Goal: Task Accomplishment & Management: Manage account settings

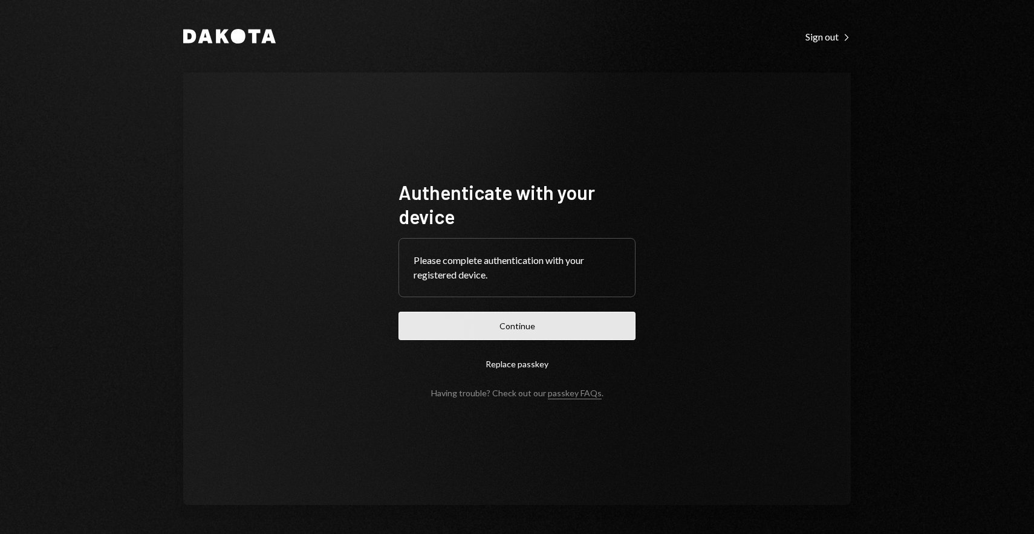
click at [546, 321] on button "Continue" at bounding box center [516, 326] width 237 height 28
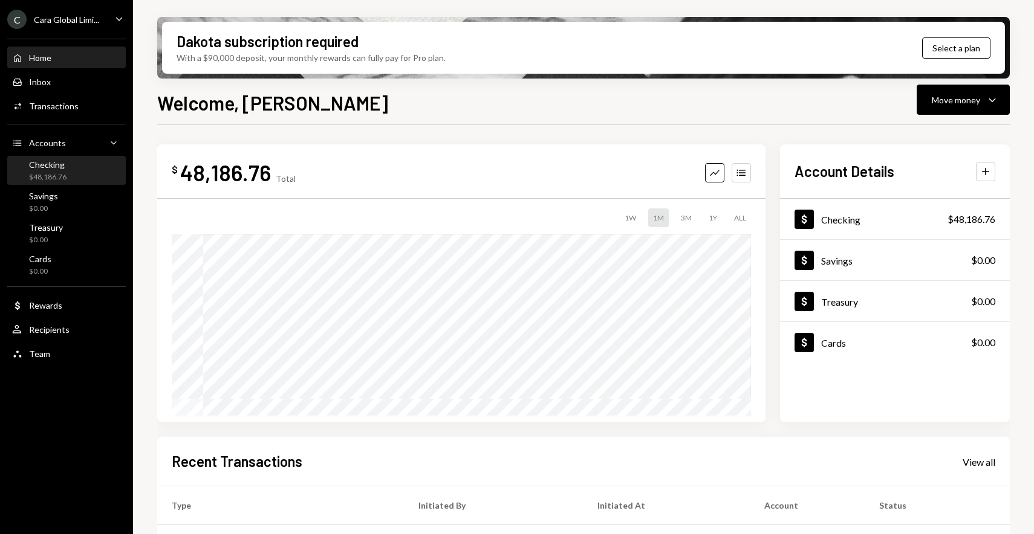
click at [76, 176] on div "Checking $48,186.76" at bounding box center [66, 171] width 109 height 23
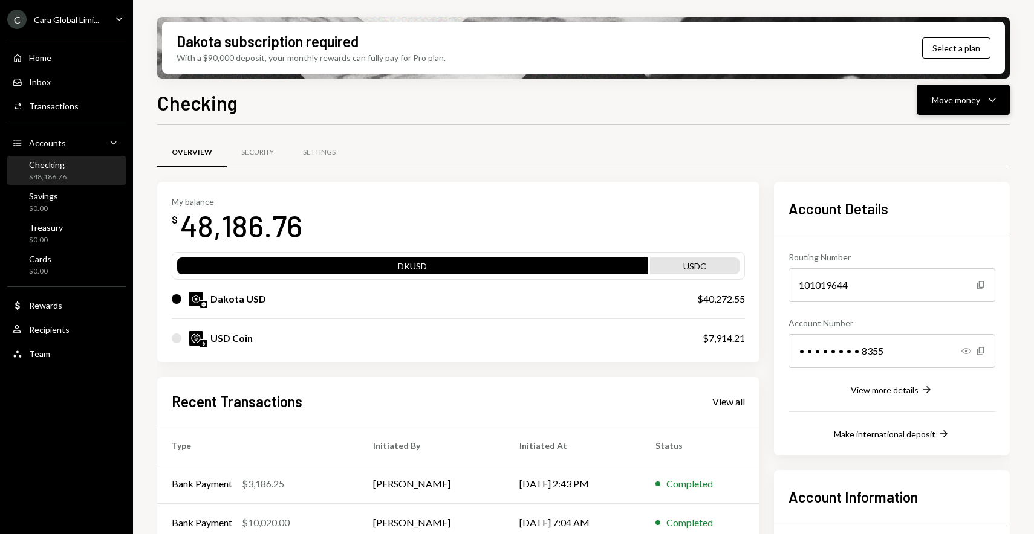
click at [989, 102] on icon "Caret Down" at bounding box center [992, 99] width 15 height 15
click at [934, 193] on div "Deposit" at bounding box center [953, 190] width 88 height 13
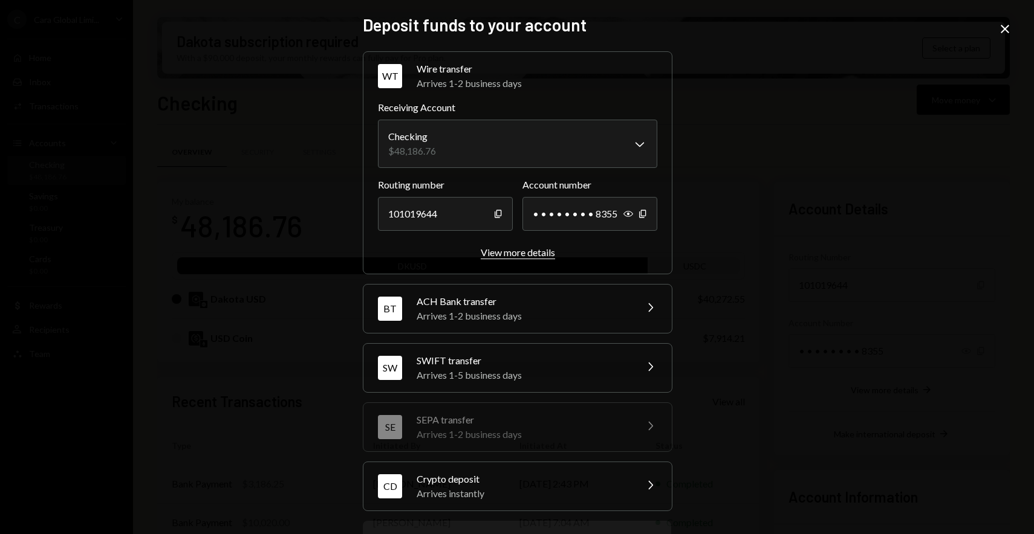
click at [514, 255] on div "View more details" at bounding box center [518, 252] width 74 height 11
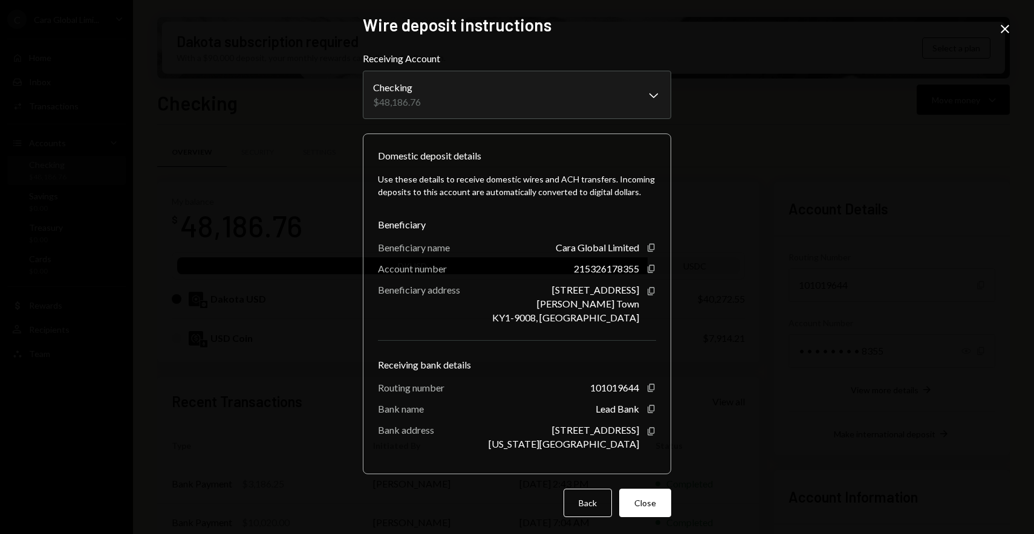
scroll to position [5, 0]
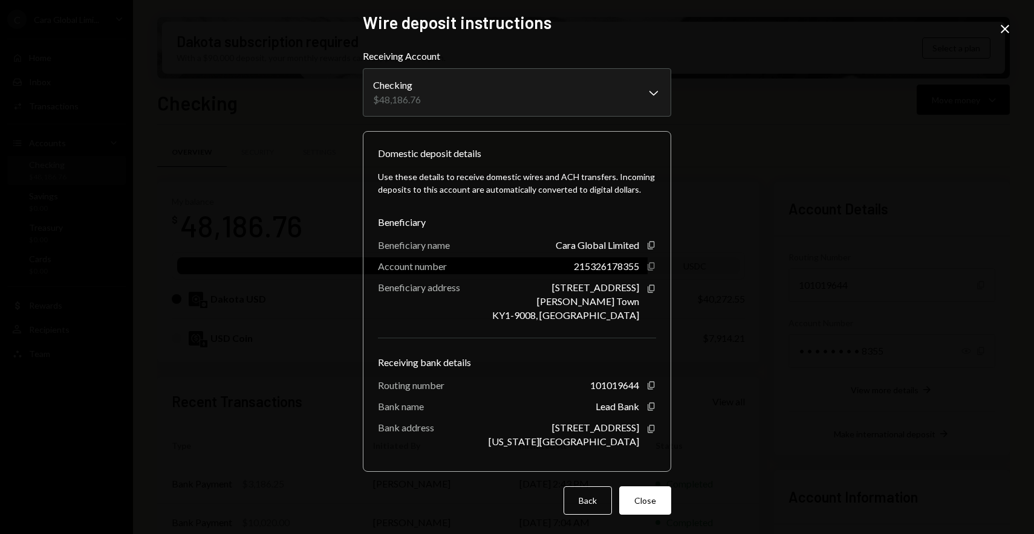
click at [647, 265] on icon "button" at bounding box center [650, 266] width 7 height 8
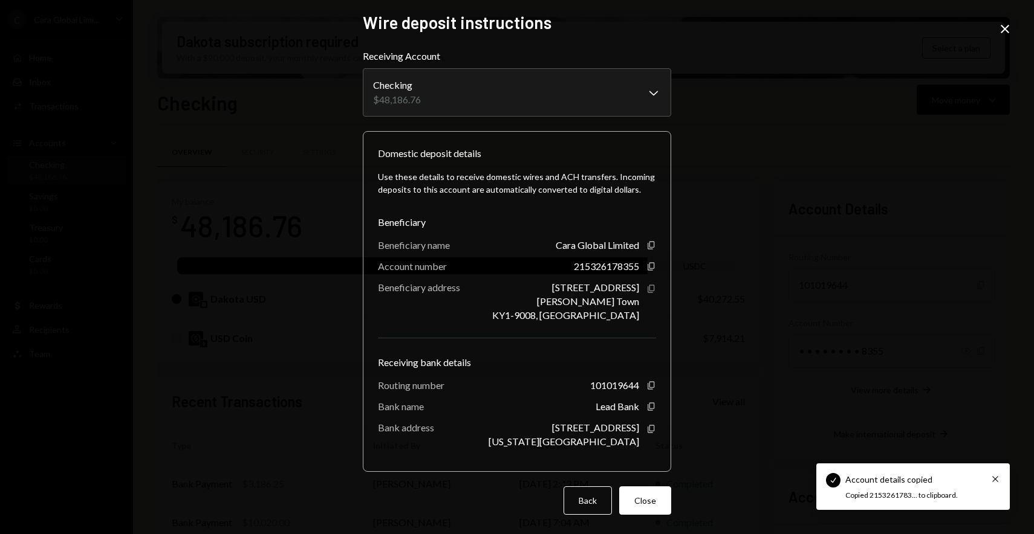
click at [646, 287] on icon "Copy" at bounding box center [651, 289] width 10 height 10
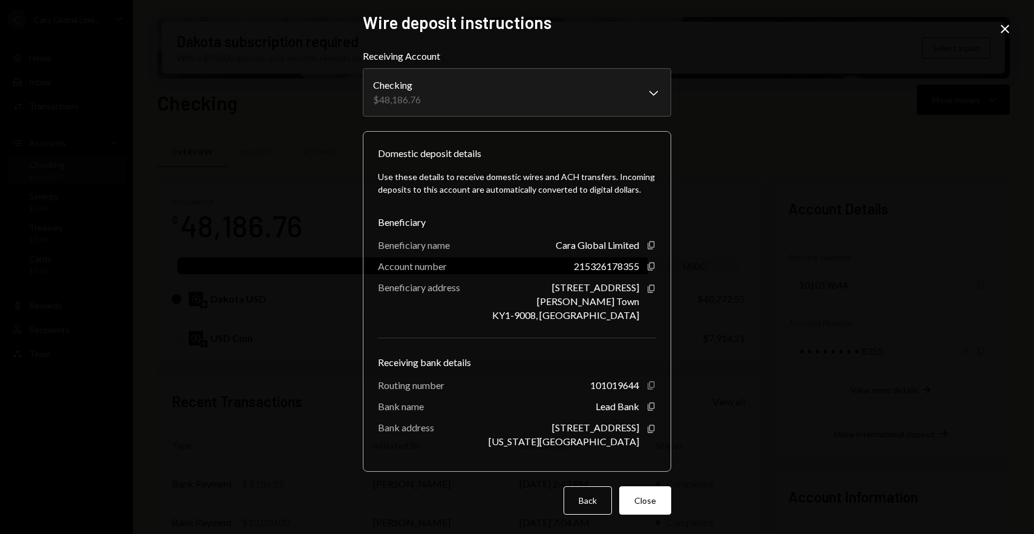
click at [647, 384] on icon "Copy" at bounding box center [651, 386] width 10 height 10
click at [647, 265] on icon "button" at bounding box center [650, 266] width 7 height 8
drag, startPoint x: 577, startPoint y: 429, endPoint x: 635, endPoint y: 427, distance: 58.6
click at [635, 427] on div "1801 Main St. Kansas City, MO 64108 Copy" at bounding box center [571, 434] width 167 height 25
copy div "1801 Main St."
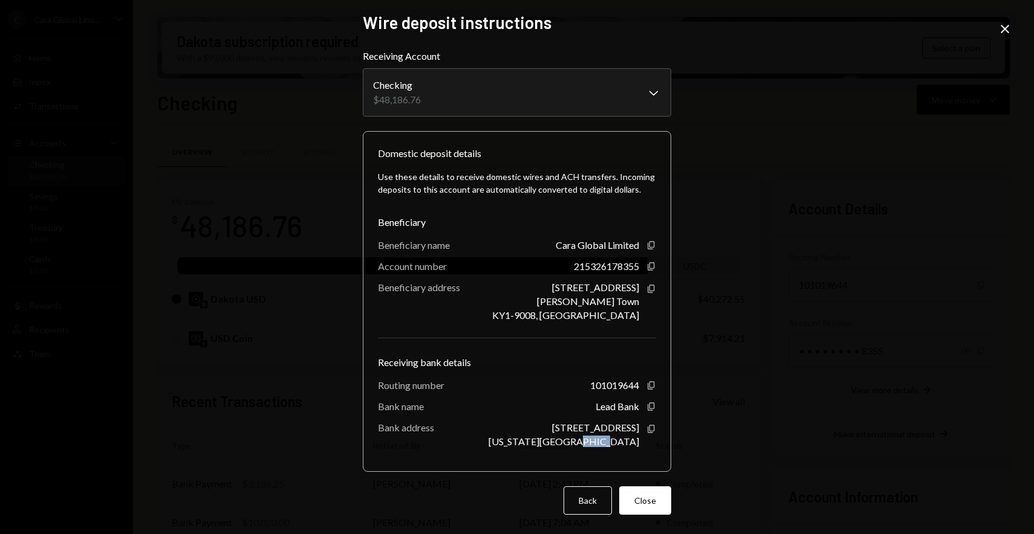
drag, startPoint x: 609, startPoint y: 443, endPoint x: 638, endPoint y: 443, distance: 28.4
click at [638, 443] on div "1801 Main St. Kansas City, MO 64108 Copy" at bounding box center [571, 434] width 167 height 25
copy div "64108"
click at [638, 343] on div "Use these details to receive domestic wires and ACH transfers. Incoming deposit…" at bounding box center [517, 309] width 278 height 296
click at [646, 407] on icon "Copy" at bounding box center [651, 407] width 10 height 10
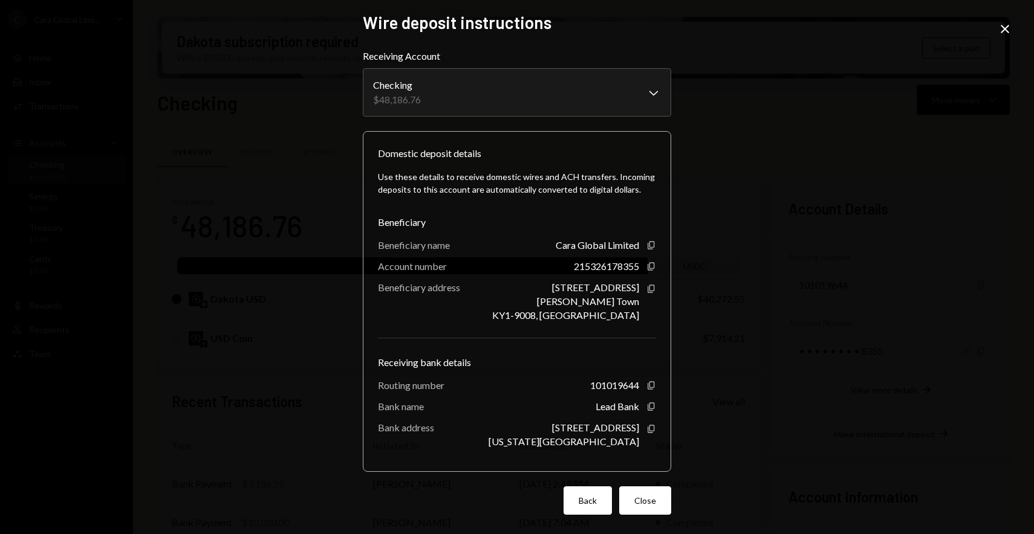
click at [584, 513] on button "Back" at bounding box center [587, 501] width 48 height 28
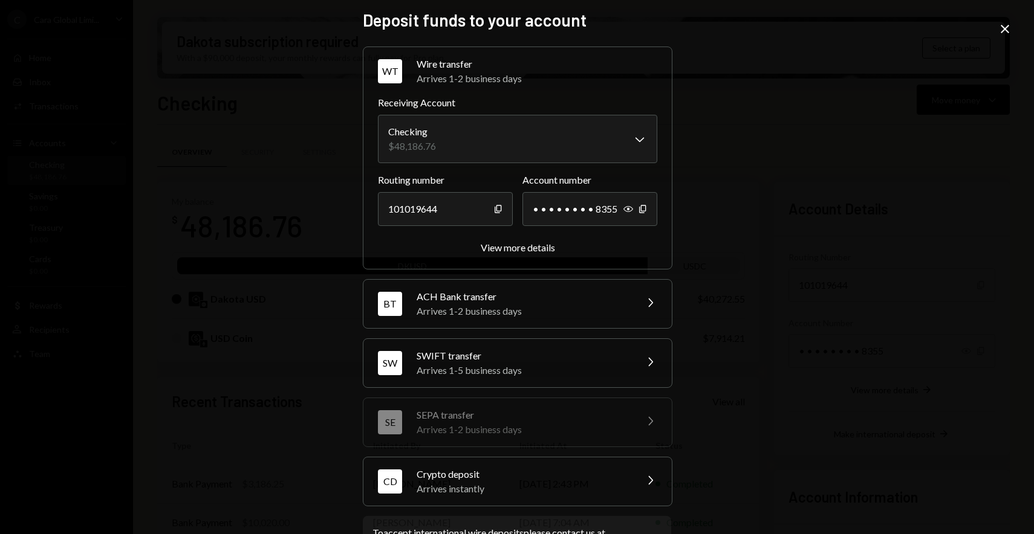
click at [553, 361] on div "SWIFT transfer" at bounding box center [522, 356] width 212 height 15
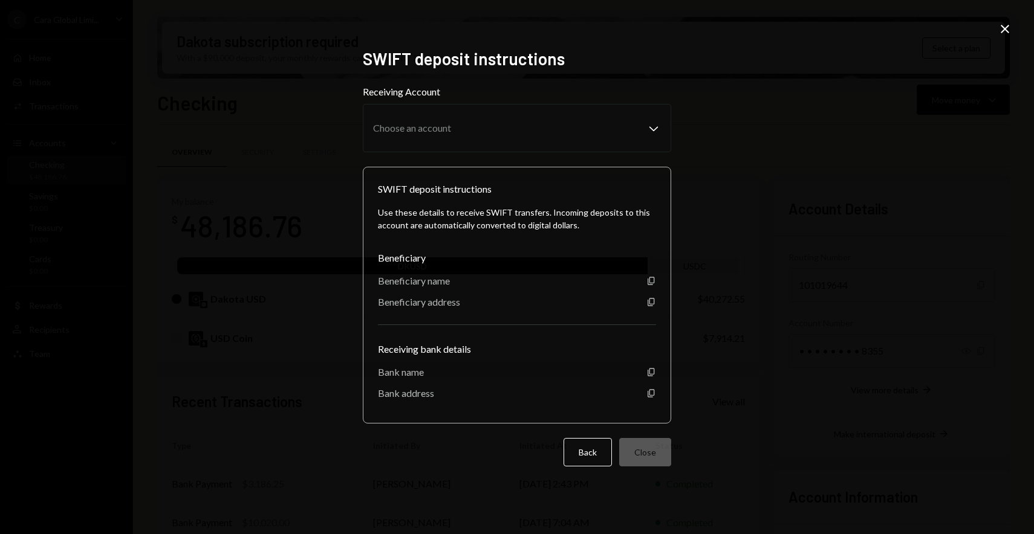
scroll to position [0, 0]
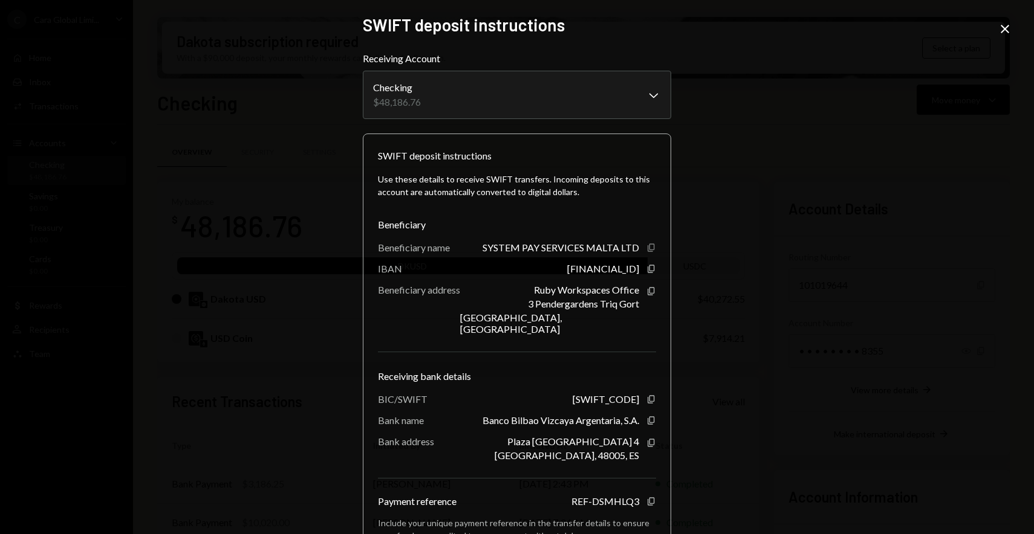
click at [648, 247] on icon "Copy" at bounding box center [651, 248] width 10 height 10
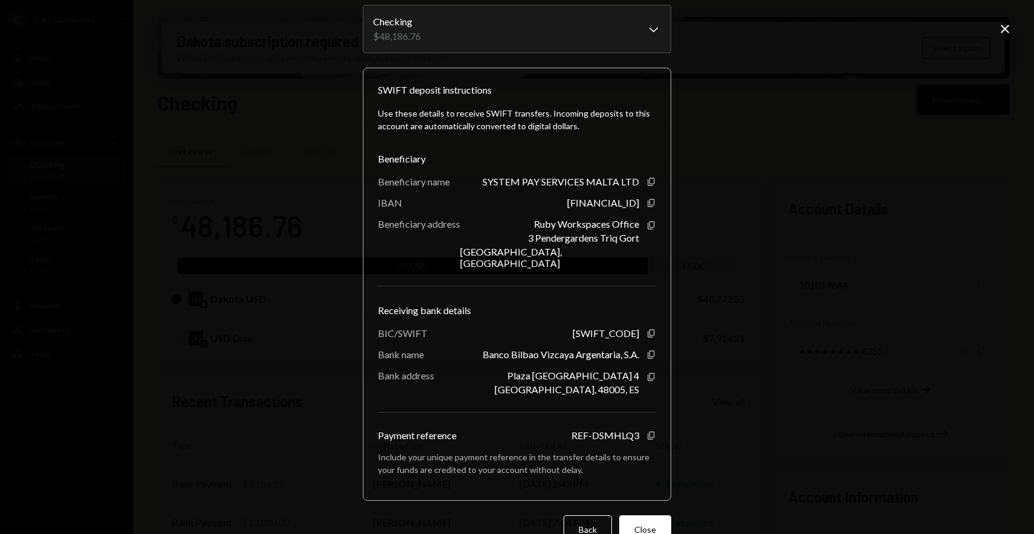
scroll to position [80, 0]
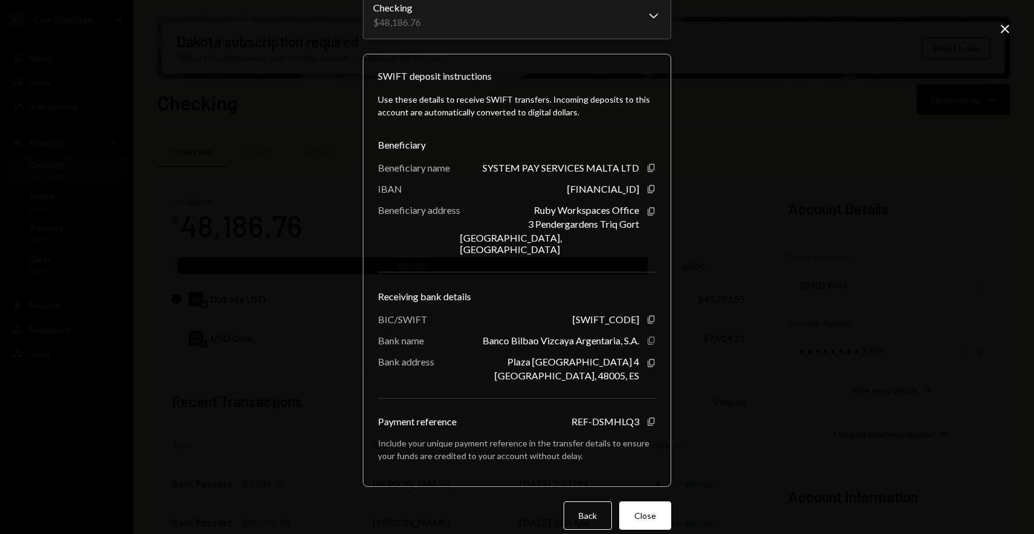
click at [647, 336] on icon "Copy" at bounding box center [651, 341] width 10 height 10
click at [647, 315] on icon "Copy" at bounding box center [651, 320] width 10 height 10
drag, startPoint x: 531, startPoint y: 212, endPoint x: 621, endPoint y: 213, distance: 90.1
click at [621, 213] on div "Ruby Workspaces Office" at bounding box center [586, 209] width 105 height 11
drag, startPoint x: 524, startPoint y: 224, endPoint x: 635, endPoint y: 222, distance: 111.2
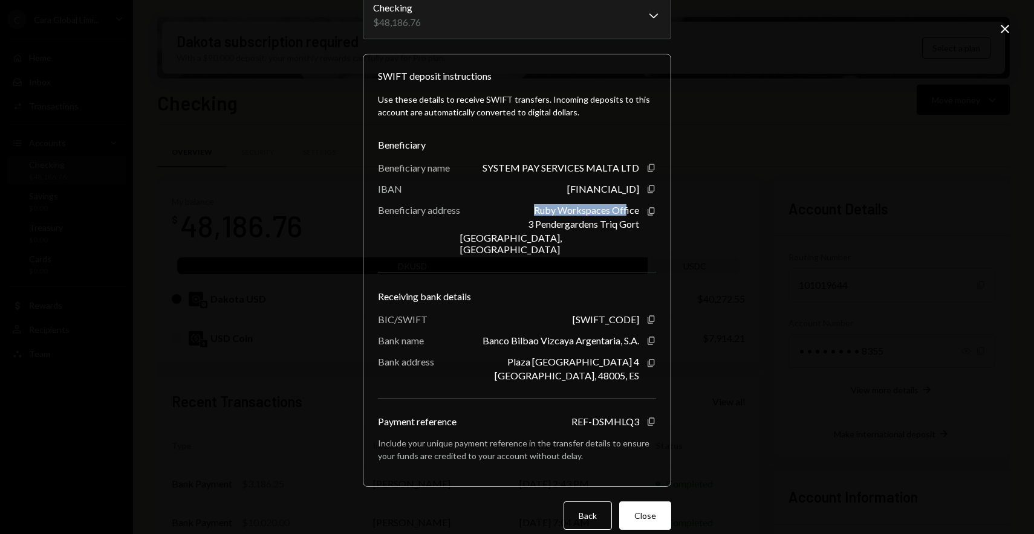
click at [635, 222] on div "Ruby Workspaces Office 3 Pendergardens Triq Gort San Giljan STJ 9023, MT Copy" at bounding box center [558, 229] width 196 height 51
copy div "3 Pendergardens Triq Gort"
drag, startPoint x: 531, startPoint y: 212, endPoint x: 635, endPoint y: 213, distance: 104.0
click at [635, 213] on div "Ruby Workspaces Office 3 Pendergardens Triq Gort San Giljan STJ 9023, MT Copy" at bounding box center [558, 229] width 196 height 51
copy div "Ruby Workspaces Office"
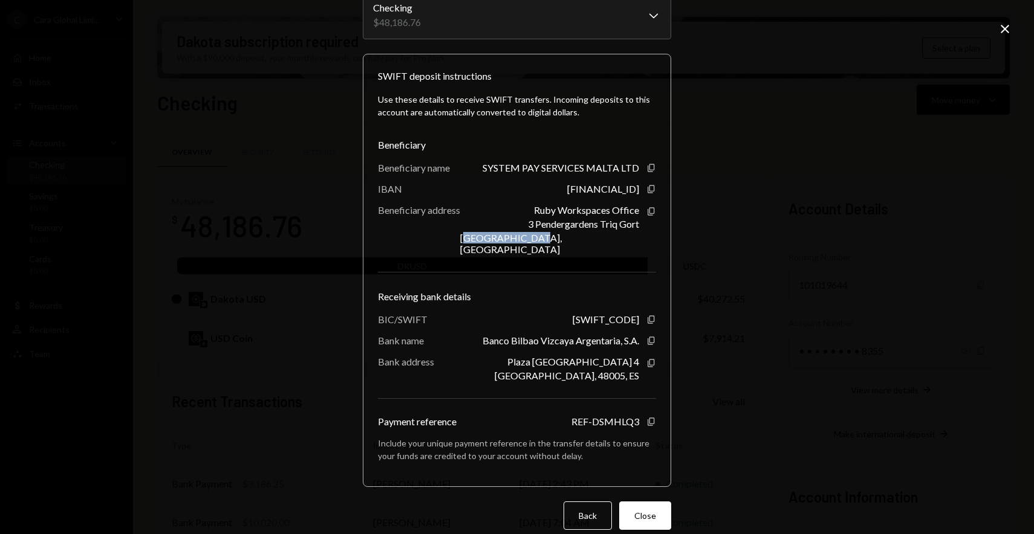
drag, startPoint x: 534, startPoint y: 237, endPoint x: 593, endPoint y: 240, distance: 59.3
click at [593, 240] on div "San Giljan STJ 9023, MT" at bounding box center [549, 243] width 179 height 23
copy div "San Giljan STJ"
click at [636, 240] on div "Ruby Workspaces Office 3 Pendergardens Triq Gort San Giljan STJ 9023, MT Copy" at bounding box center [558, 229] width 196 height 51
copy div "San Giljan STJ 9023, MT"
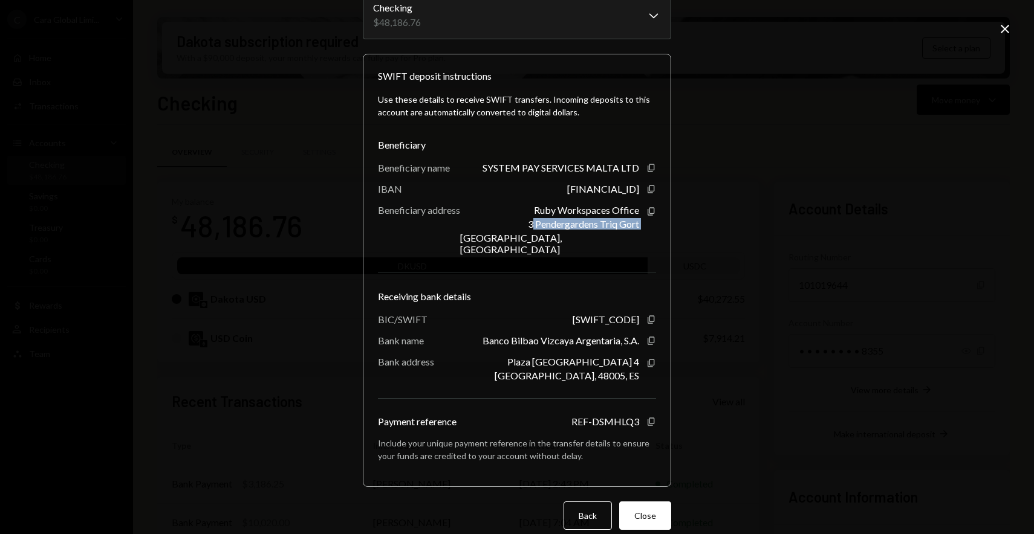
drag, startPoint x: 523, startPoint y: 228, endPoint x: 629, endPoint y: 232, distance: 105.8
click at [629, 232] on div "Ruby Workspaces Office 3 Pendergardens Triq Gort San Giljan STJ 9023, MT" at bounding box center [549, 229] width 179 height 51
copy div "3 Pendergardens Triq Gort"
click at [647, 189] on icon "button" at bounding box center [650, 189] width 7 height 8
drag, startPoint x: 539, startPoint y: 354, endPoint x: 635, endPoint y: 352, distance: 96.1
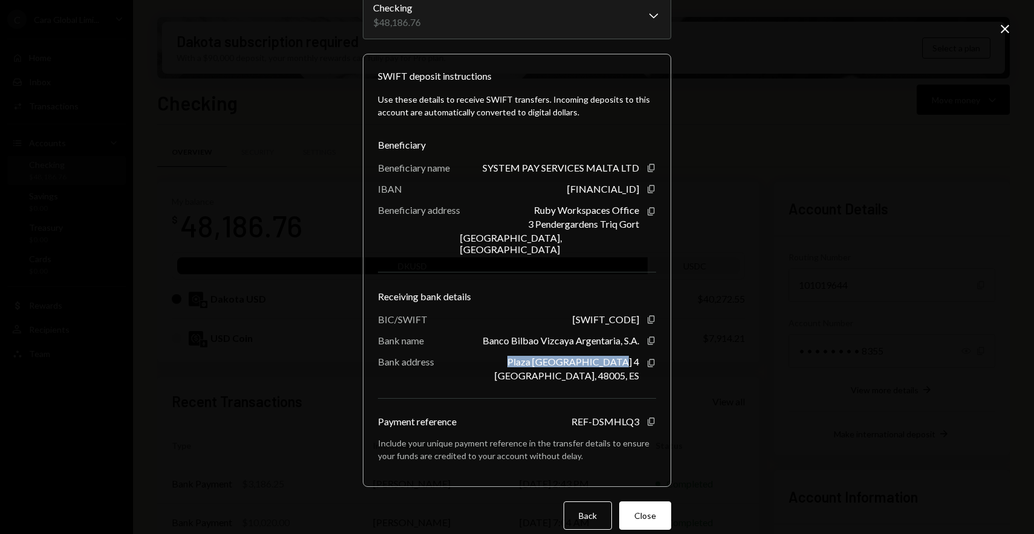
click at [635, 356] on div "Bank address Plaza De San Nicolas 4 Bilbao, 48005, ES Copy" at bounding box center [517, 368] width 278 height 25
copy div "Plaza De San Nicolas 4"
drag, startPoint x: 562, startPoint y: 364, endPoint x: 590, endPoint y: 364, distance: 27.8
click at [590, 370] on div "Bilbao, 48005, ES" at bounding box center [566, 375] width 144 height 11
copy div "Bilbao,"
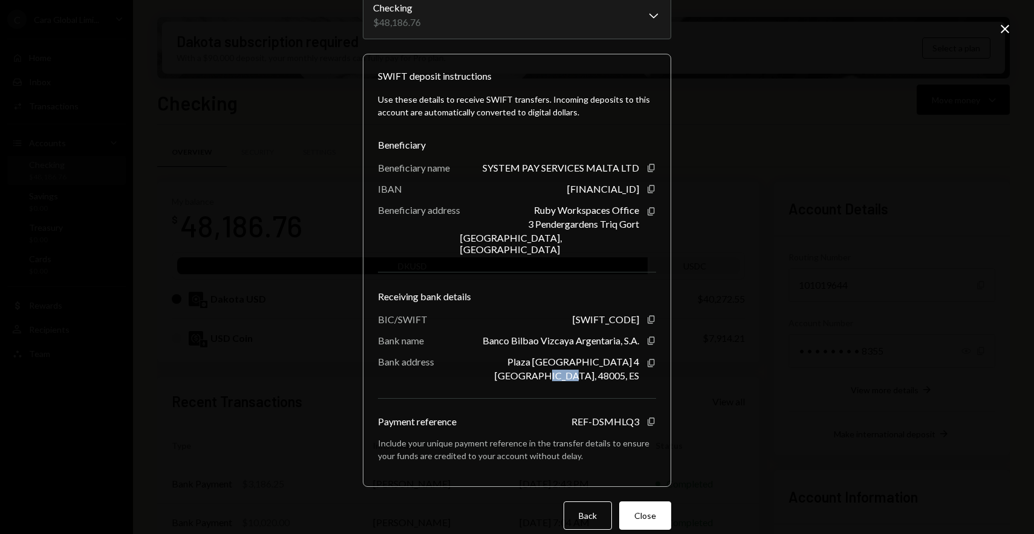
drag, startPoint x: 594, startPoint y: 365, endPoint x: 620, endPoint y: 364, distance: 25.4
click at [620, 370] on div "Bilbao, 48005, ES" at bounding box center [566, 375] width 144 height 11
copy div "48005"
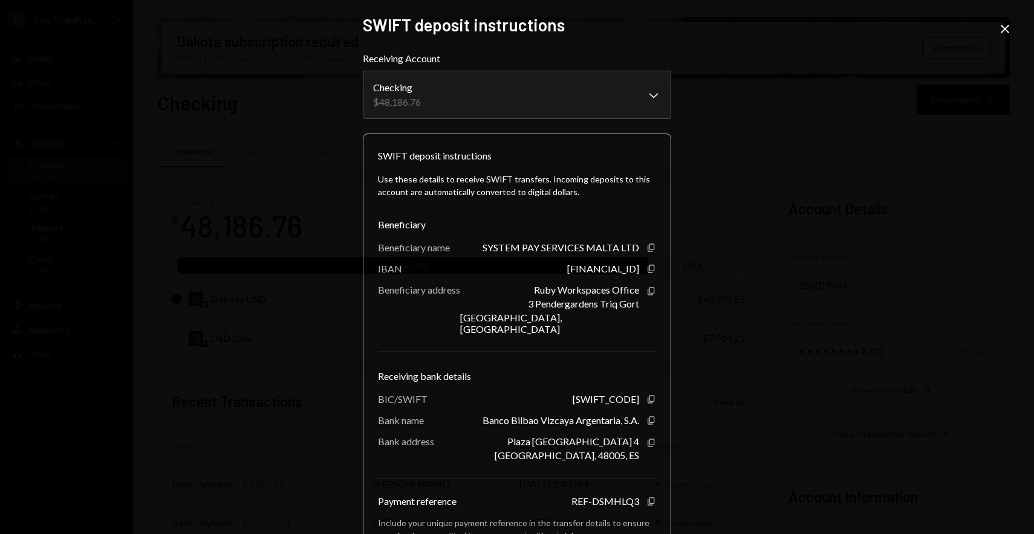
click at [716, 115] on div "**********" at bounding box center [517, 267] width 1034 height 534
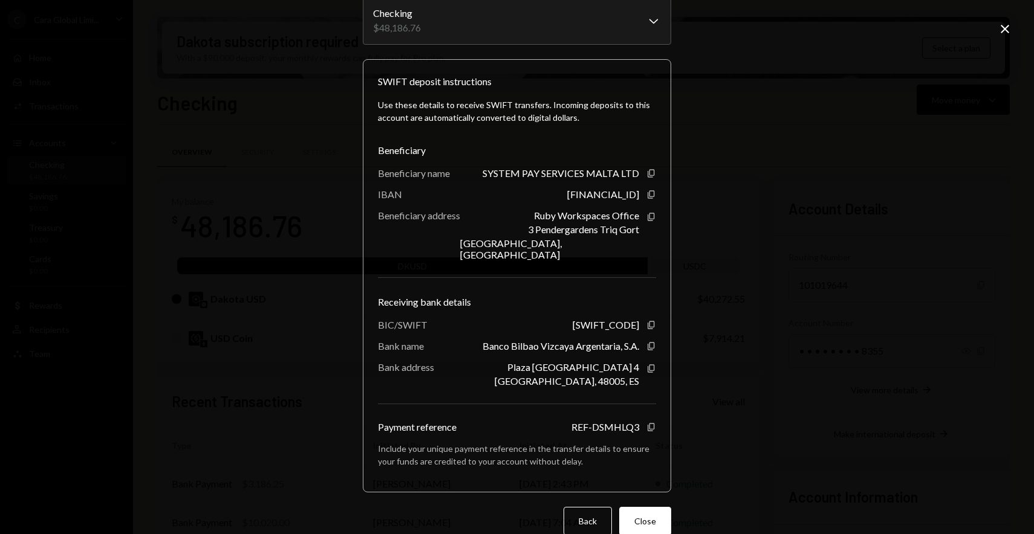
scroll to position [86, 0]
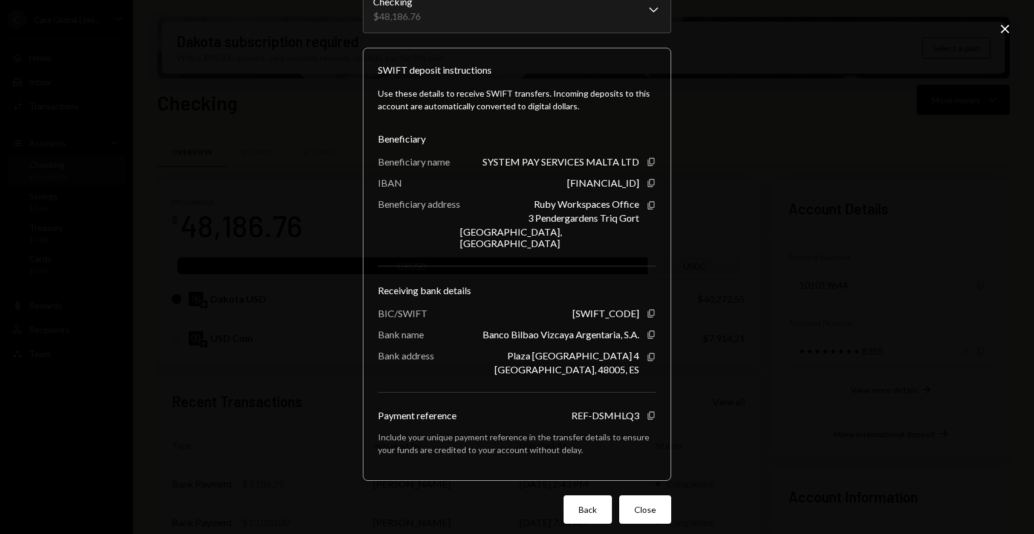
click at [564, 496] on button "Back" at bounding box center [587, 510] width 48 height 28
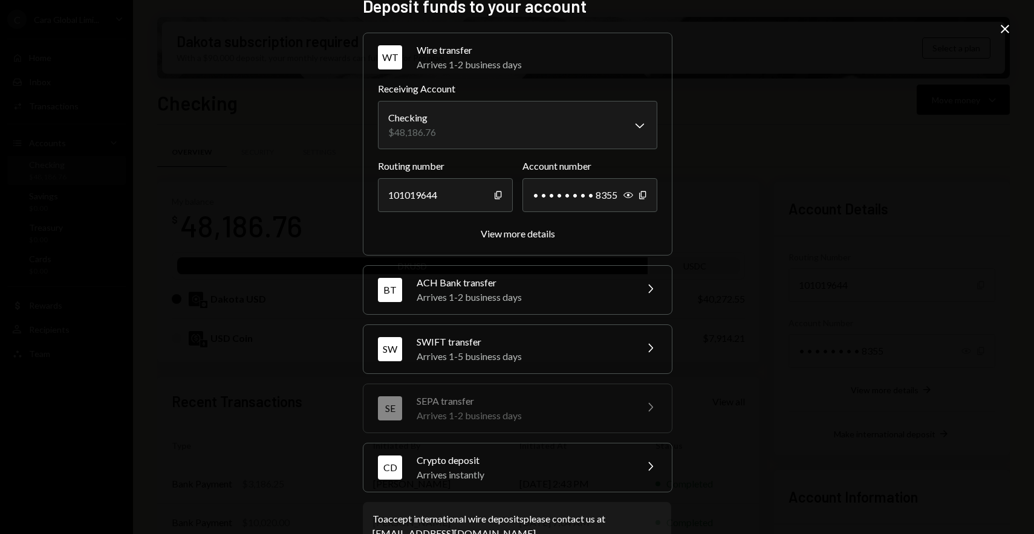
scroll to position [0, 0]
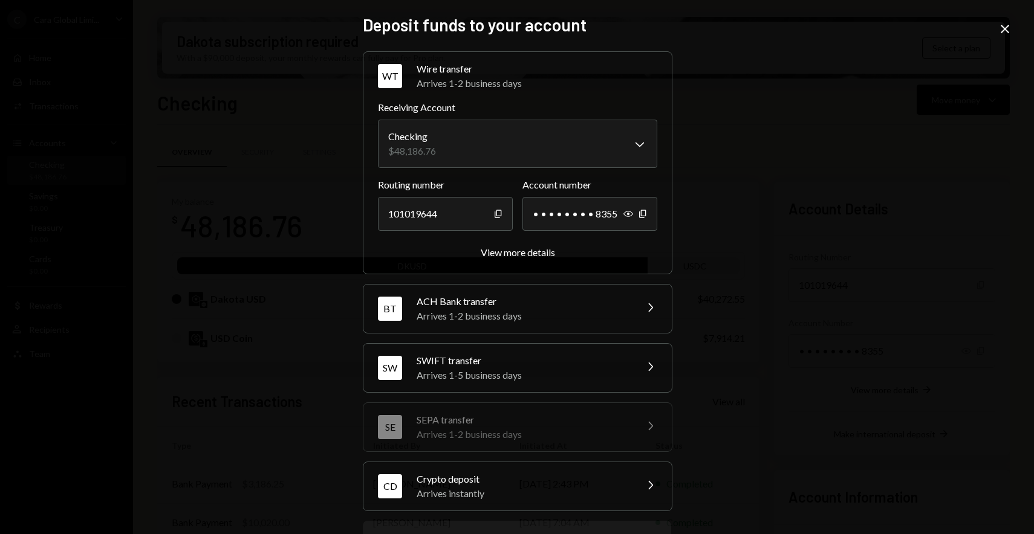
click at [494, 475] on div "Crypto deposit" at bounding box center [522, 479] width 212 height 15
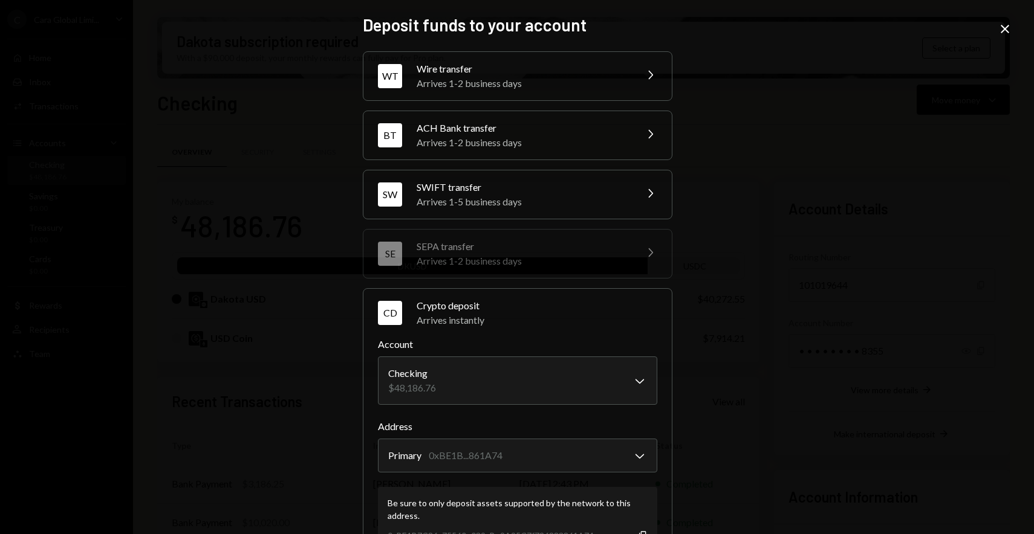
scroll to position [131, 0]
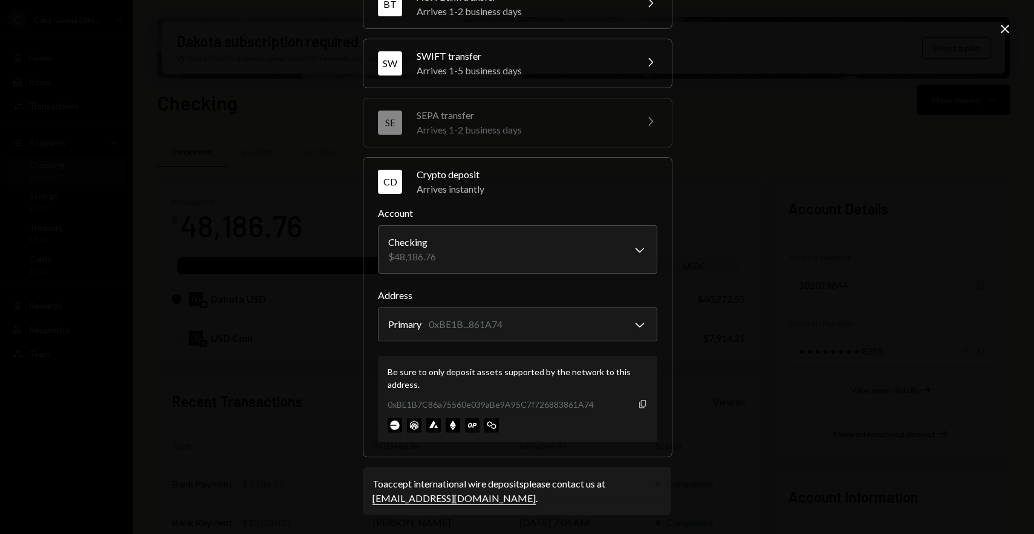
click at [641, 406] on icon "button" at bounding box center [642, 404] width 7 height 8
click at [311, 210] on div "**********" at bounding box center [517, 267] width 1034 height 534
click at [1008, 24] on icon "Close" at bounding box center [1004, 29] width 15 height 15
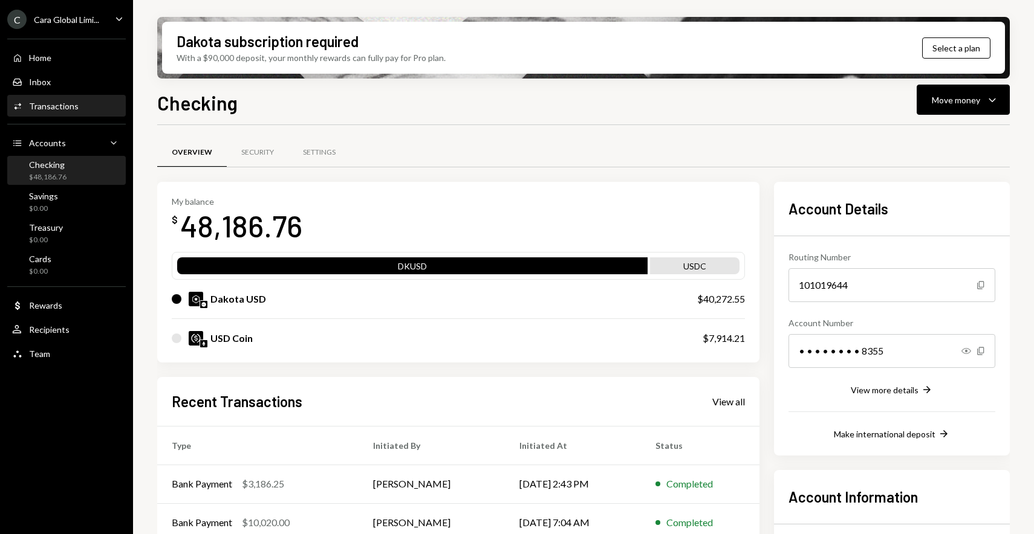
click at [63, 114] on div "Activities Transactions" at bounding box center [66, 106] width 109 height 21
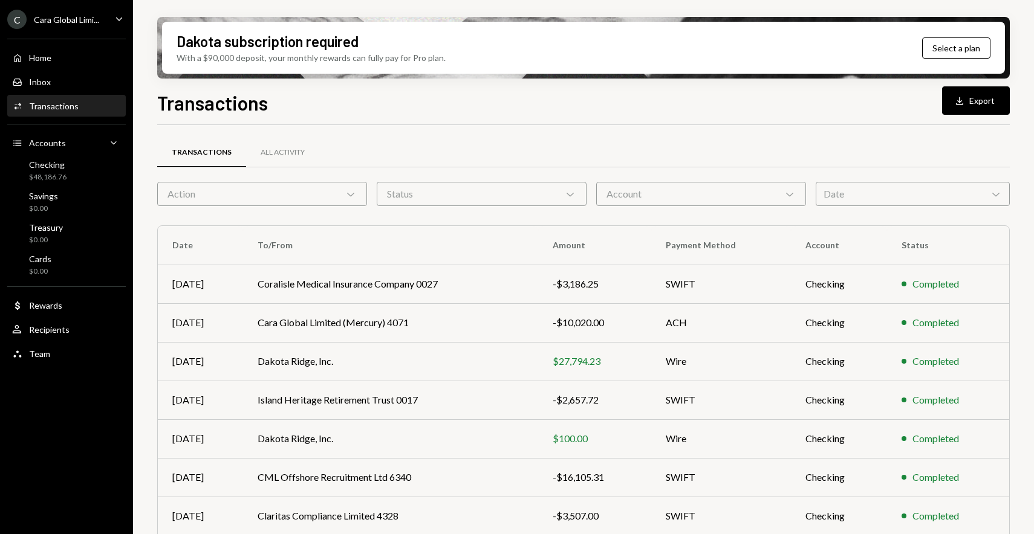
click at [384, 115] on div "Transactions Download Export Transactions All Activity Action Chevron Down Stat…" at bounding box center [583, 346] width 852 height 517
click at [451, 135] on div "Transactions All Activity Action Chevron Down Status Chevron Down Account Chevr…" at bounding box center [583, 413] width 852 height 577
click at [517, 102] on div "Transactions Download Export" at bounding box center [583, 101] width 852 height 27
click at [317, 109] on div "Transactions Download Export" at bounding box center [583, 101] width 852 height 27
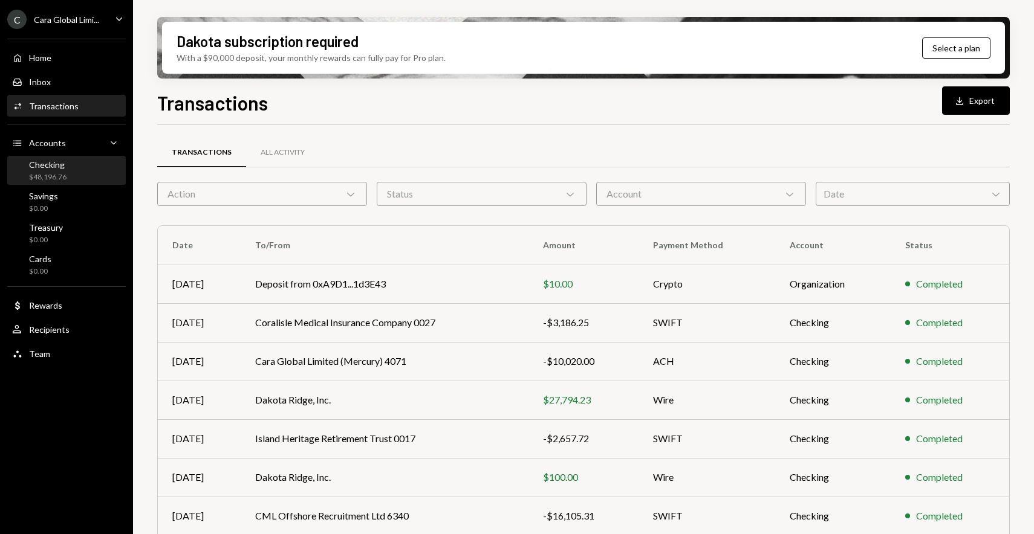
click at [72, 169] on div "Checking $48,196.76" at bounding box center [66, 171] width 109 height 23
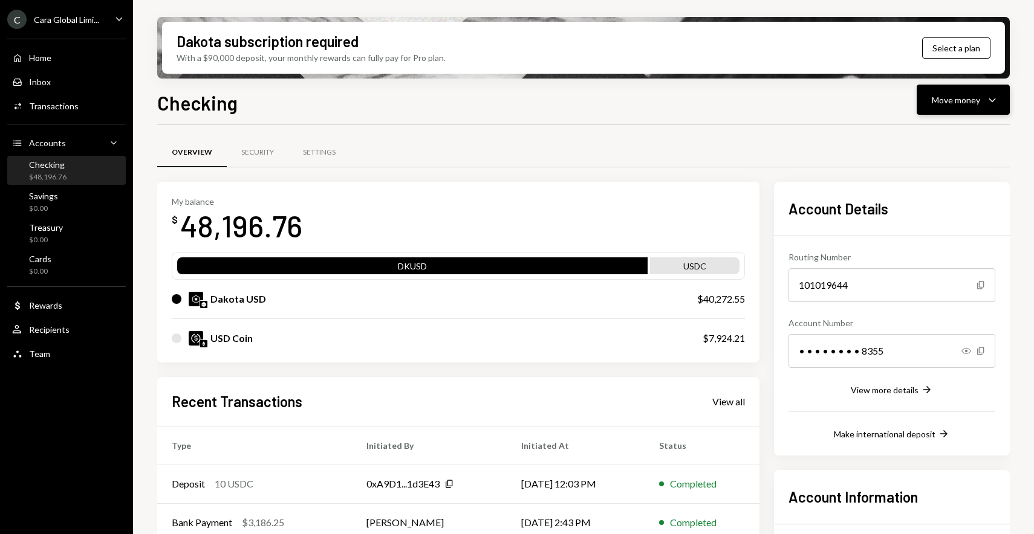
click at [980, 111] on button "Move money Caret Down" at bounding box center [962, 100] width 93 height 30
click at [942, 188] on div "Deposit" at bounding box center [953, 190] width 88 height 13
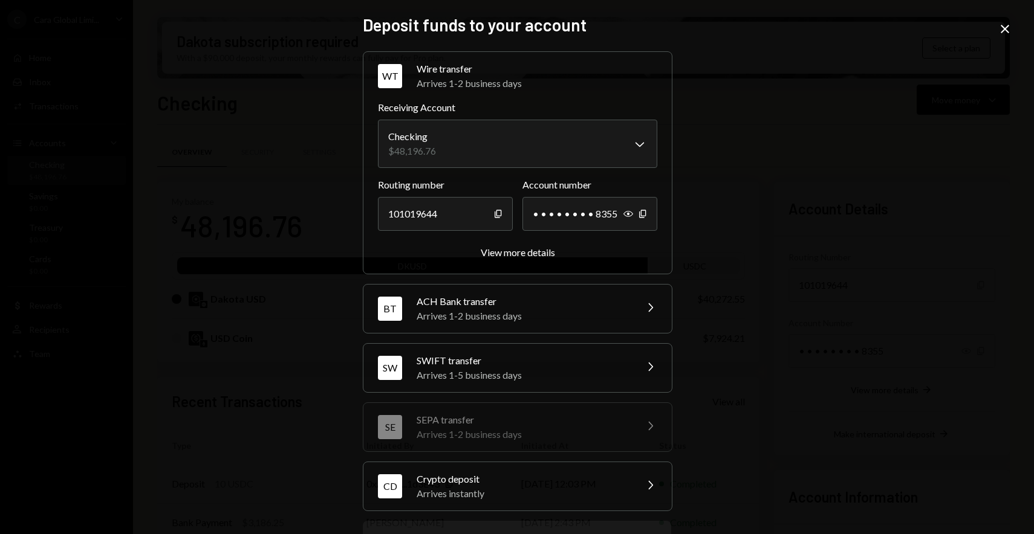
click at [550, 476] on div "Crypto deposit" at bounding box center [522, 479] width 212 height 15
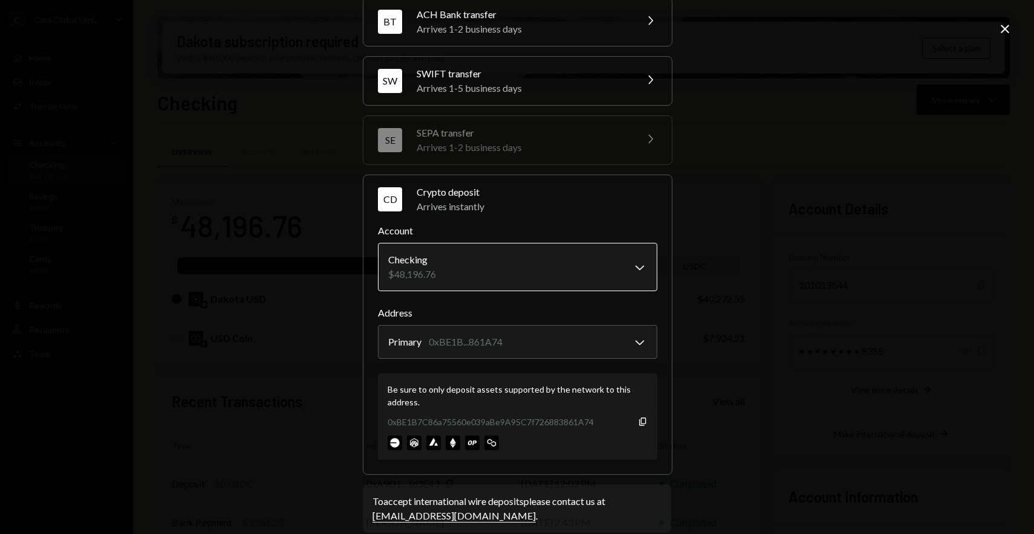
scroll to position [131, 0]
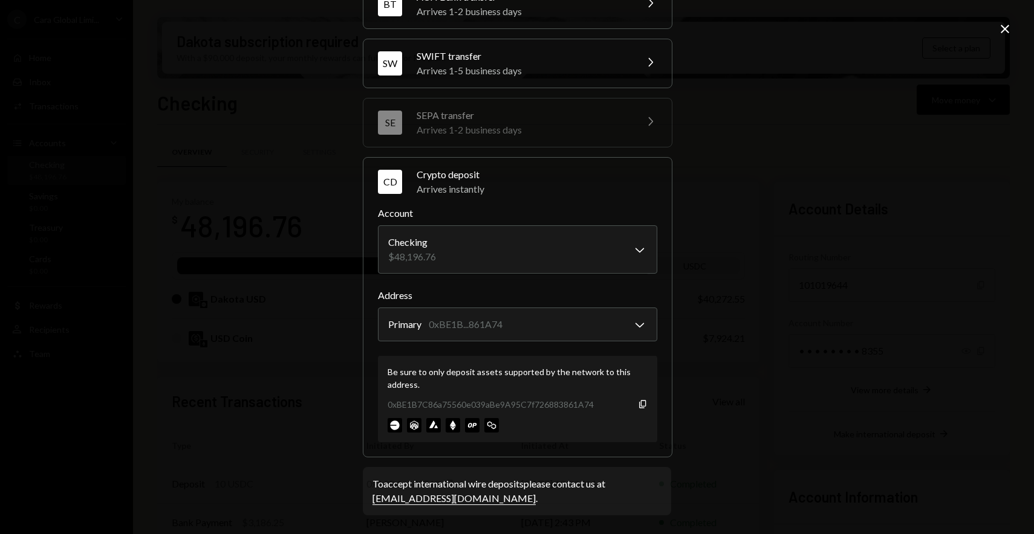
click at [267, 95] on div "**********" at bounding box center [517, 267] width 1034 height 534
click at [1003, 25] on icon "Close" at bounding box center [1004, 29] width 15 height 15
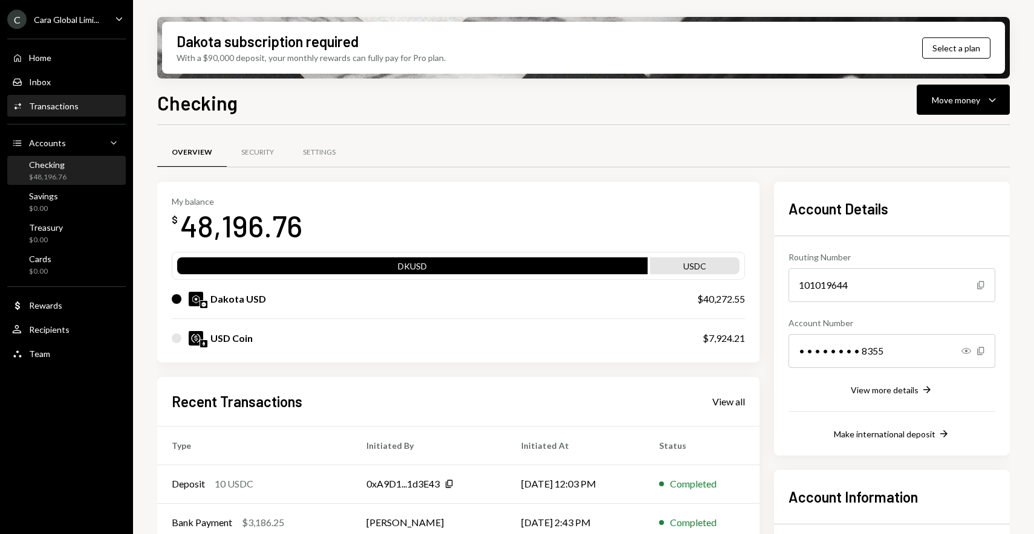
click at [100, 106] on div "Activities Transactions" at bounding box center [66, 106] width 109 height 11
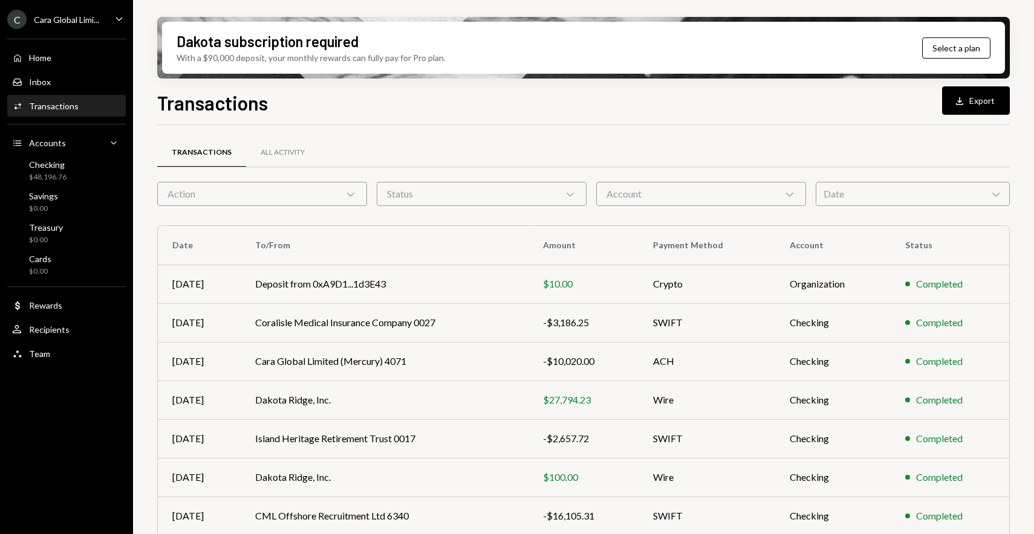
click at [594, 106] on div "Transactions Download Export" at bounding box center [583, 101] width 852 height 27
click at [603, 115] on div "Transactions Download Export Transactions All Activity Action Chevron Down Stat…" at bounding box center [583, 346] width 852 height 517
click at [395, 104] on div "Transactions Download Export" at bounding box center [583, 101] width 852 height 27
click at [286, 147] on div "All Activity" at bounding box center [283, 152] width 44 height 10
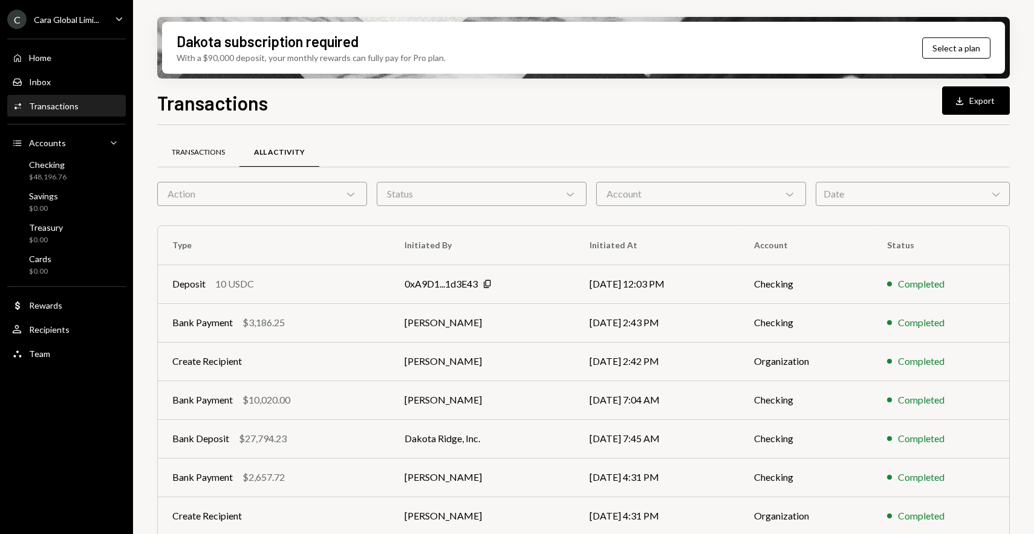
click at [216, 149] on div "Transactions" at bounding box center [198, 152] width 53 height 10
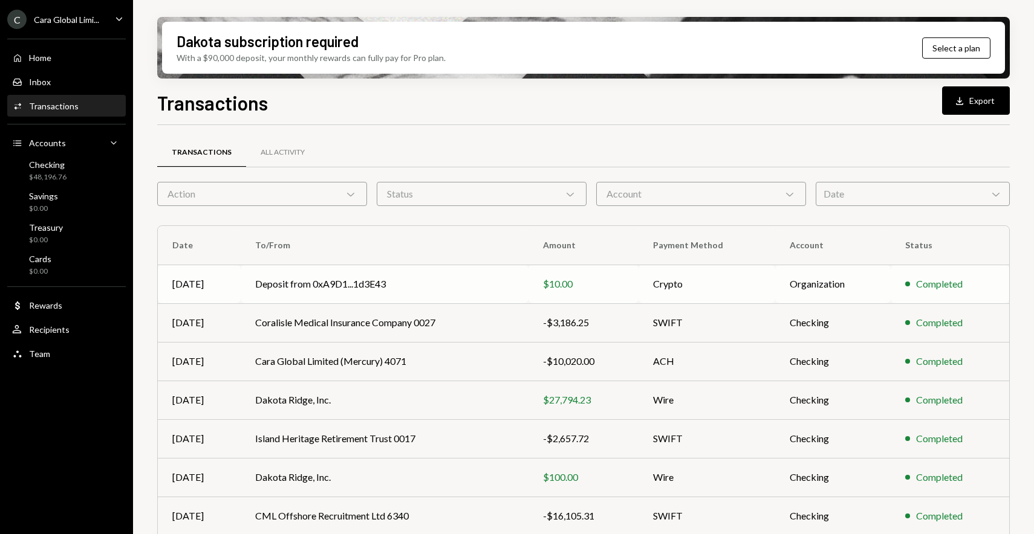
click at [367, 279] on td "Deposit from 0xA9D1...1d3E43" at bounding box center [384, 284] width 287 height 39
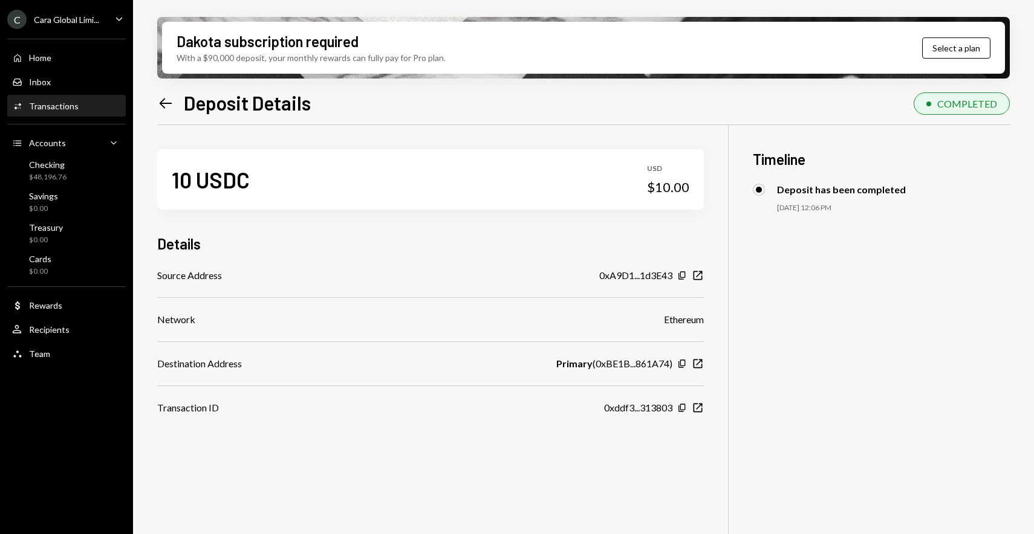
click at [457, 294] on div "Source Address 0xA9D1...1d3E43 Copy New Window Network Ethereum Destination Add…" at bounding box center [430, 341] width 546 height 147
click at [79, 100] on div "Activities Transactions" at bounding box center [66, 106] width 109 height 21
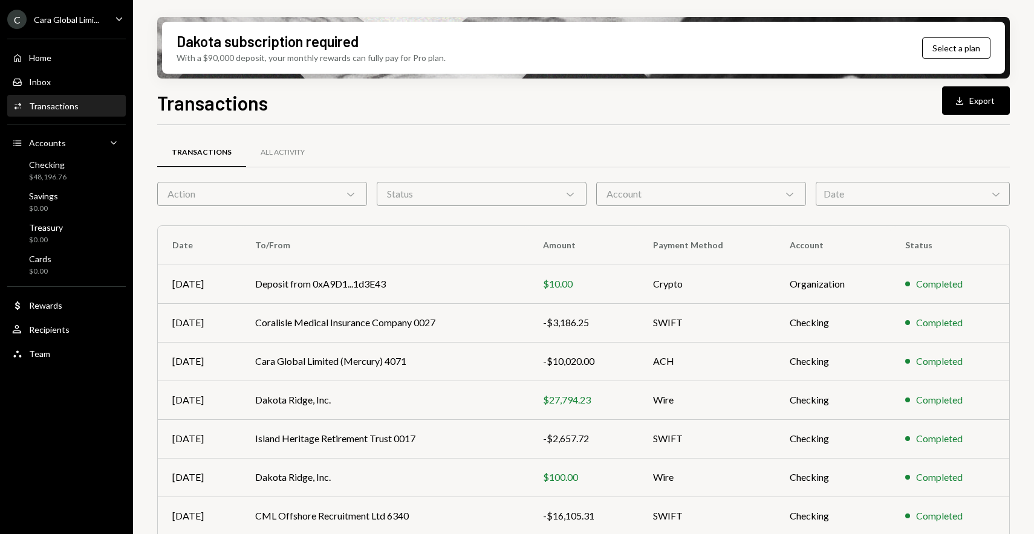
click at [406, 137] on div "Transactions All Activity" at bounding box center [583, 152] width 852 height 31
click at [578, 109] on div "Transactions Download Export" at bounding box center [583, 101] width 852 height 27
click at [483, 126] on div "Transactions All Activity Action Chevron Down Status Chevron Down Account Chevr…" at bounding box center [583, 413] width 852 height 577
click at [56, 174] on div "$48,196.76" at bounding box center [47, 177] width 37 height 10
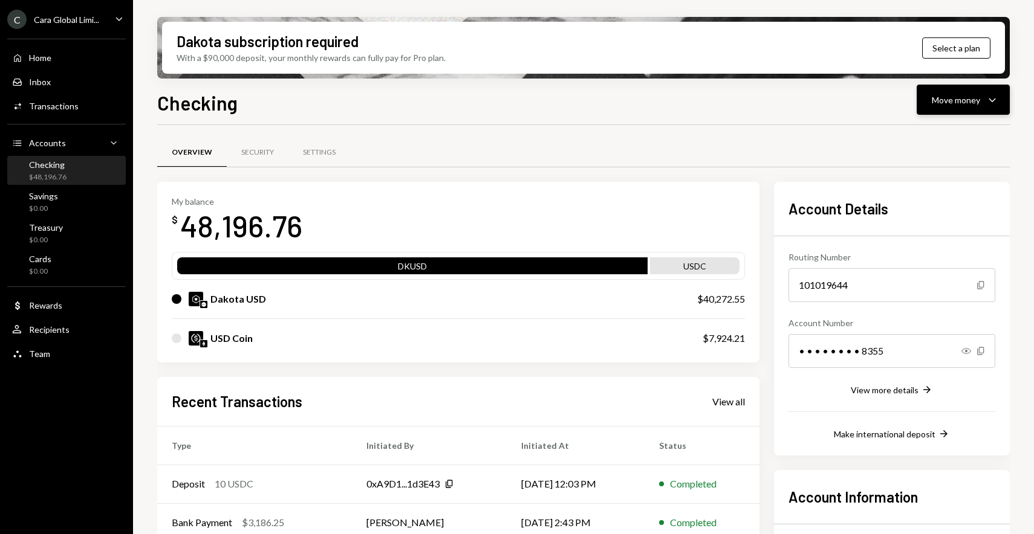
click at [996, 86] on button "Move money Caret Down" at bounding box center [962, 100] width 93 height 30
click at [937, 192] on div "Deposit" at bounding box center [953, 190] width 88 height 13
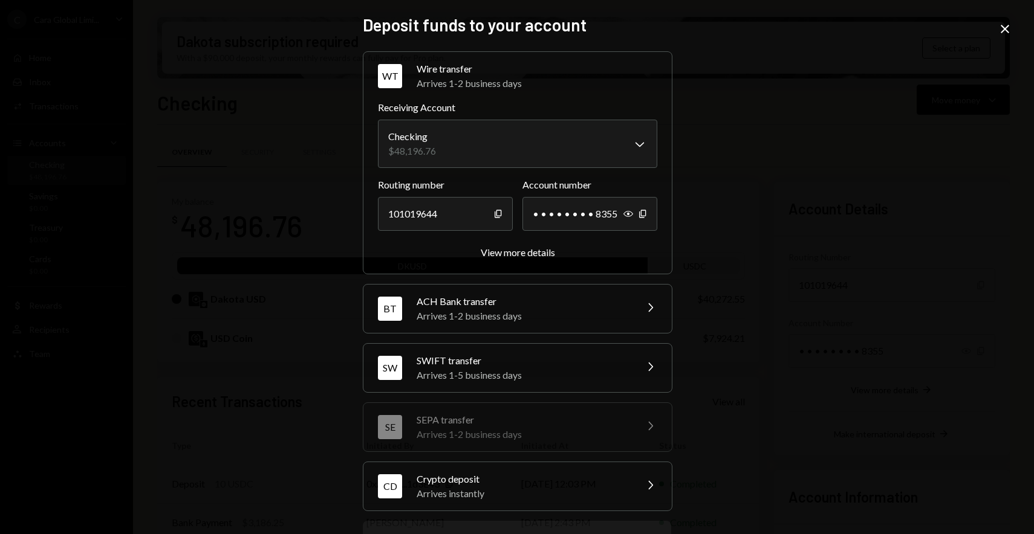
click at [537, 475] on div "Crypto deposit" at bounding box center [522, 479] width 212 height 15
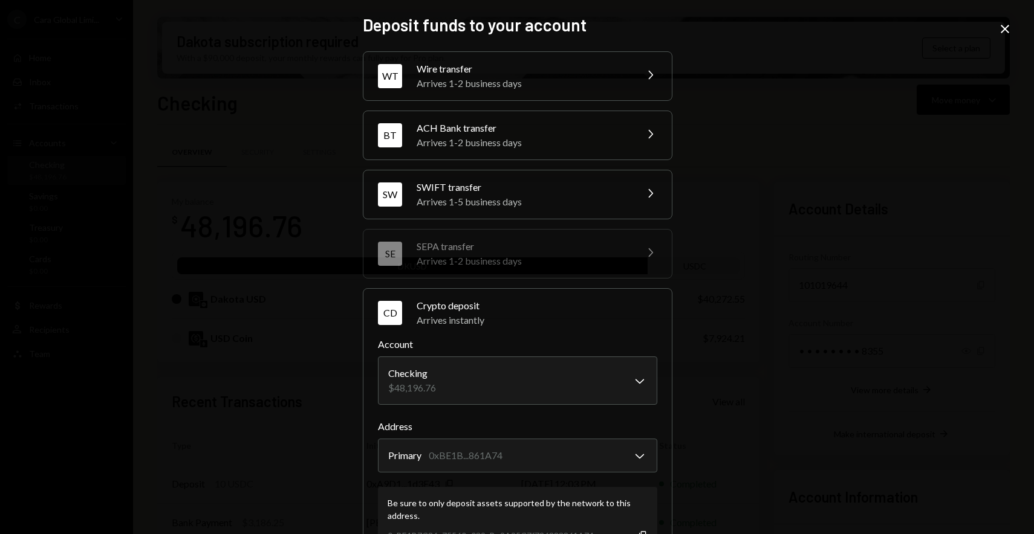
scroll to position [131, 0]
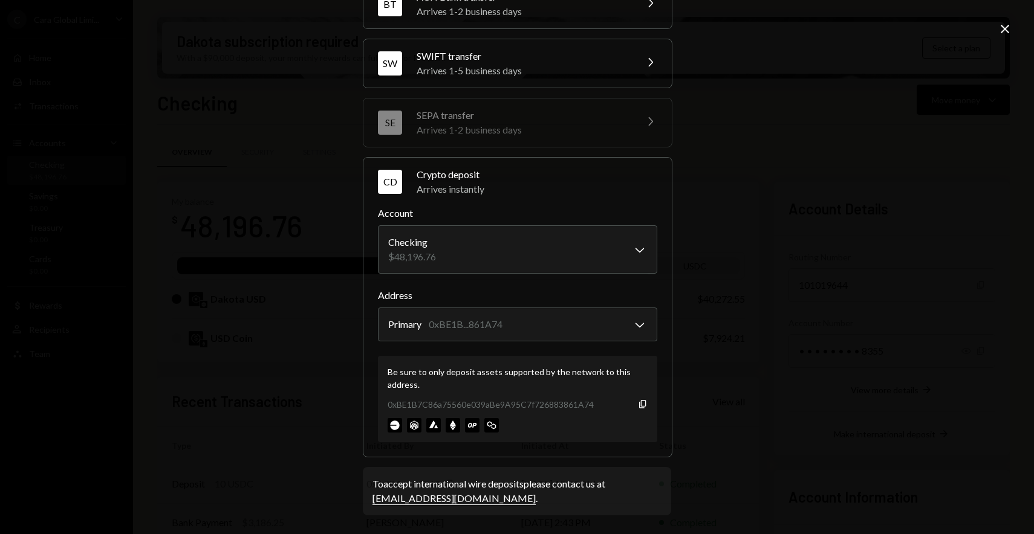
click at [253, 40] on div "**********" at bounding box center [517, 267] width 1034 height 534
click at [1001, 31] on icon "Close" at bounding box center [1004, 29] width 15 height 15
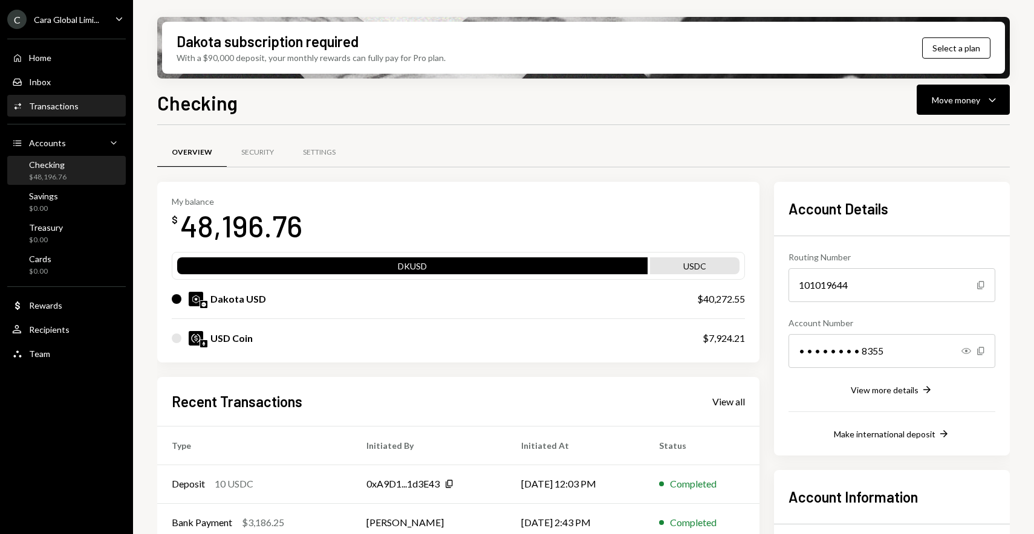
click at [44, 114] on div "Activities Transactions" at bounding box center [66, 106] width 109 height 21
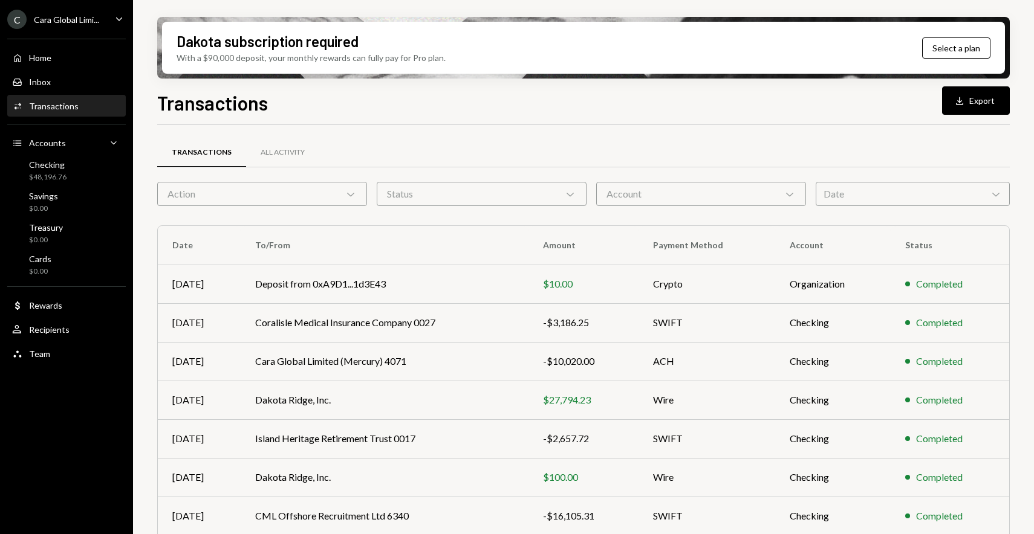
click at [448, 147] on div "Transactions All Activity" at bounding box center [583, 152] width 852 height 31
click at [571, 125] on div "Transactions All Activity Action Chevron Down Status Chevron Down Account Chevr…" at bounding box center [583, 413] width 852 height 577
click at [45, 87] on div "Inbox Inbox" at bounding box center [31, 82] width 39 height 11
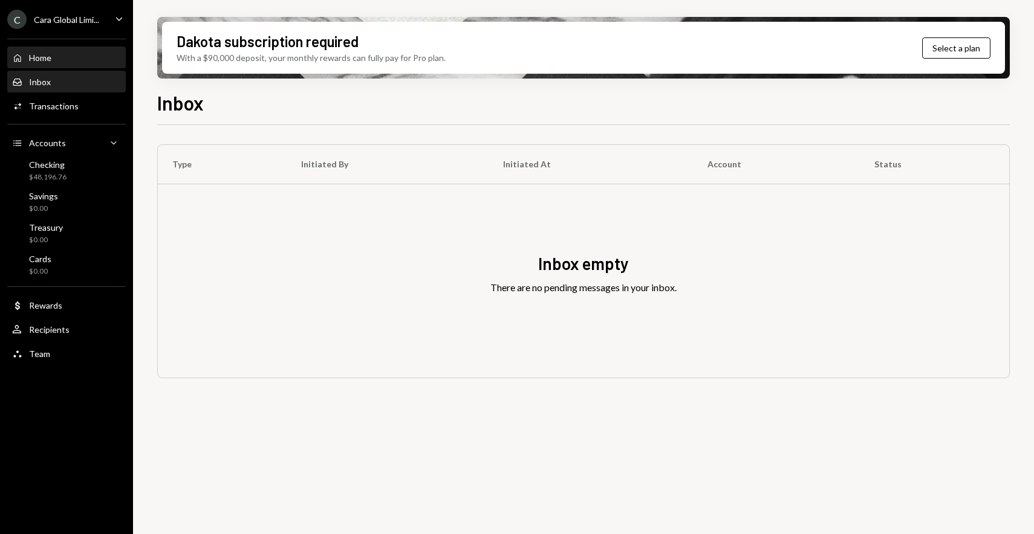
click at [59, 53] on div "Home Home" at bounding box center [66, 58] width 109 height 11
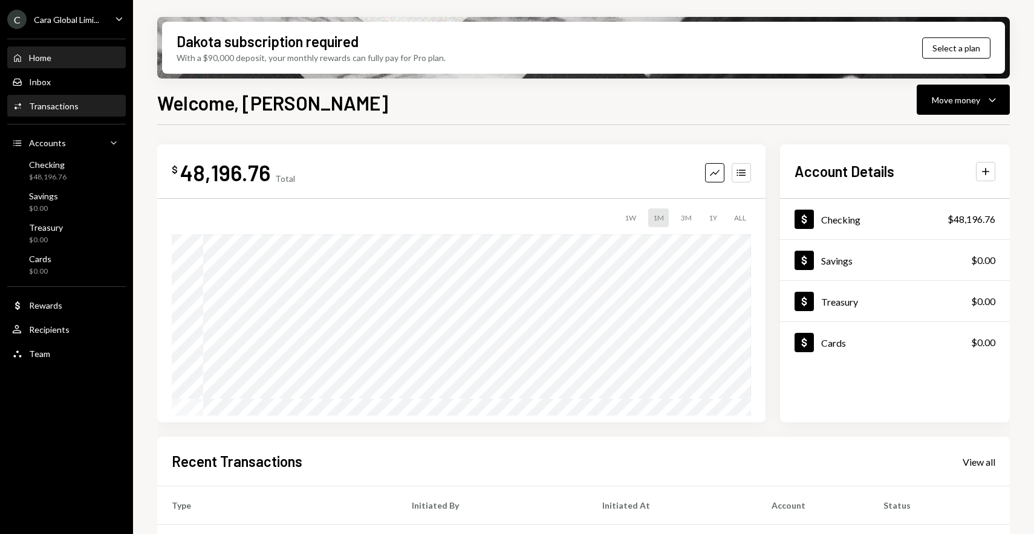
click at [55, 109] on div "Transactions" at bounding box center [54, 106] width 50 height 10
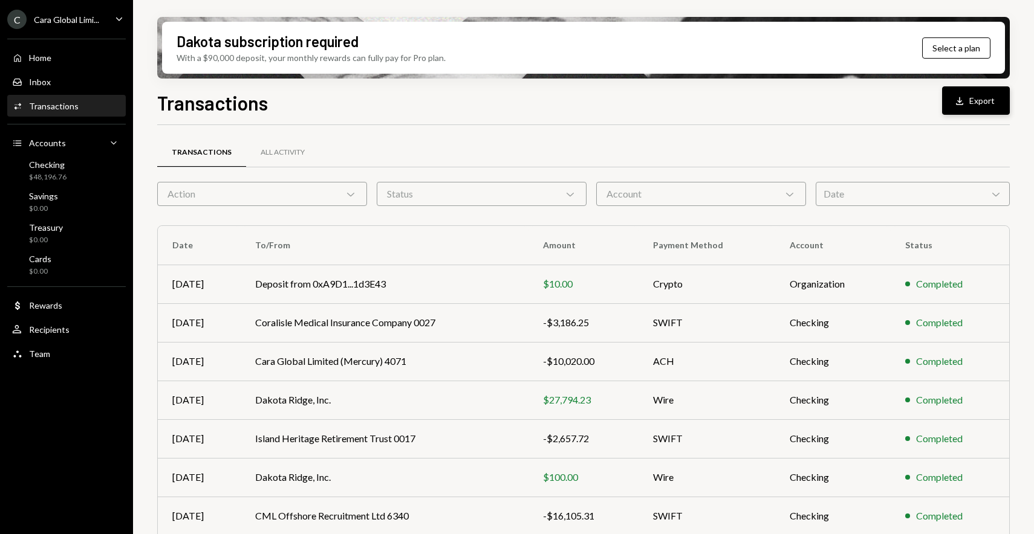
click at [963, 96] on icon "Download" at bounding box center [959, 101] width 12 height 12
click at [58, 164] on div "Checking" at bounding box center [47, 165] width 37 height 10
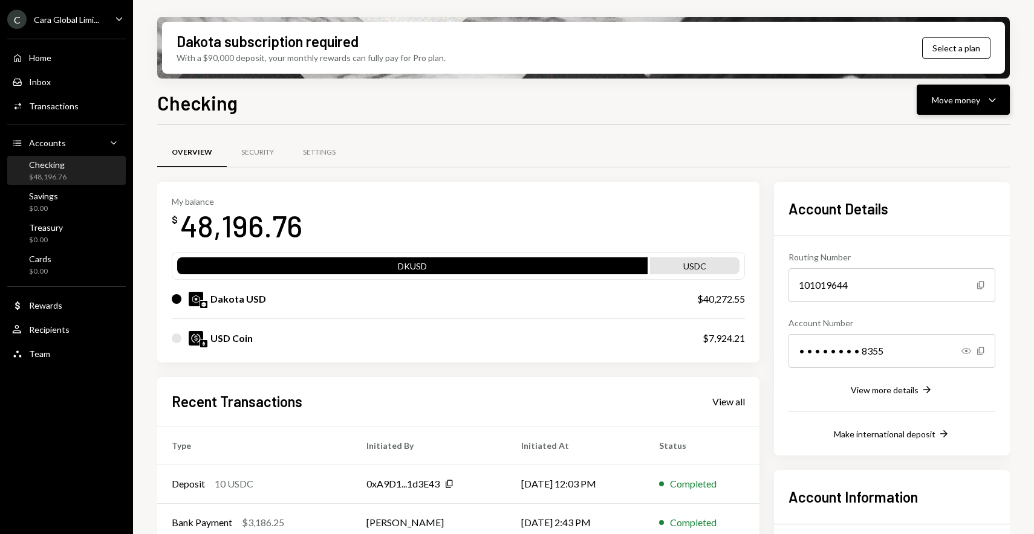
click at [997, 106] on icon "Caret Down" at bounding box center [992, 99] width 15 height 15
click at [933, 200] on div "Deposit Deposit" at bounding box center [944, 190] width 121 height 27
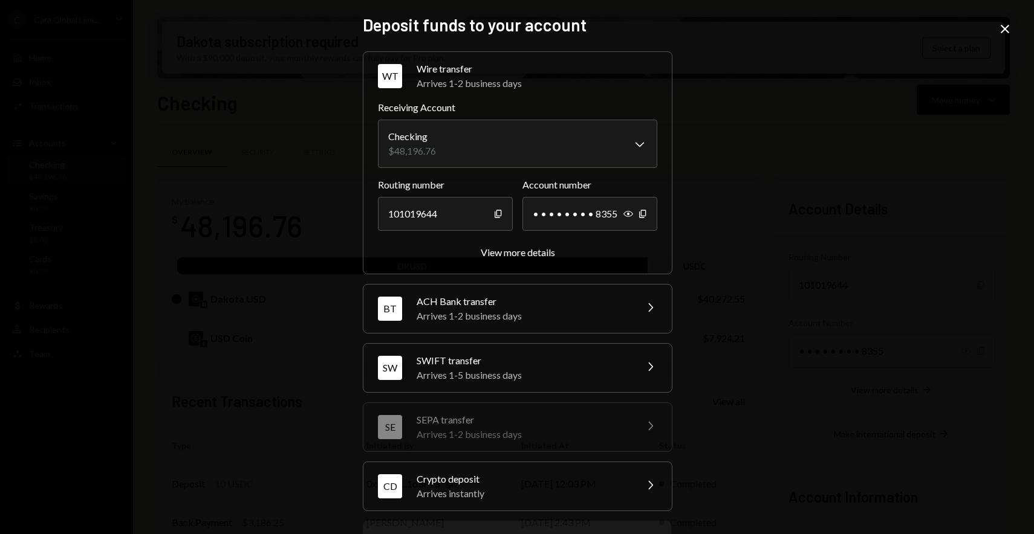
click at [607, 478] on div "Crypto deposit" at bounding box center [522, 479] width 212 height 15
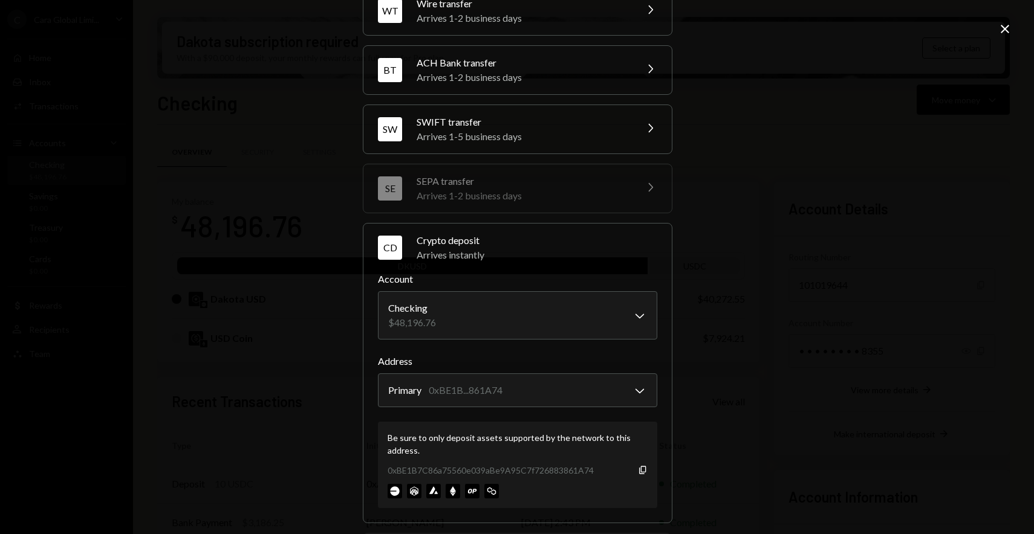
scroll to position [131, 0]
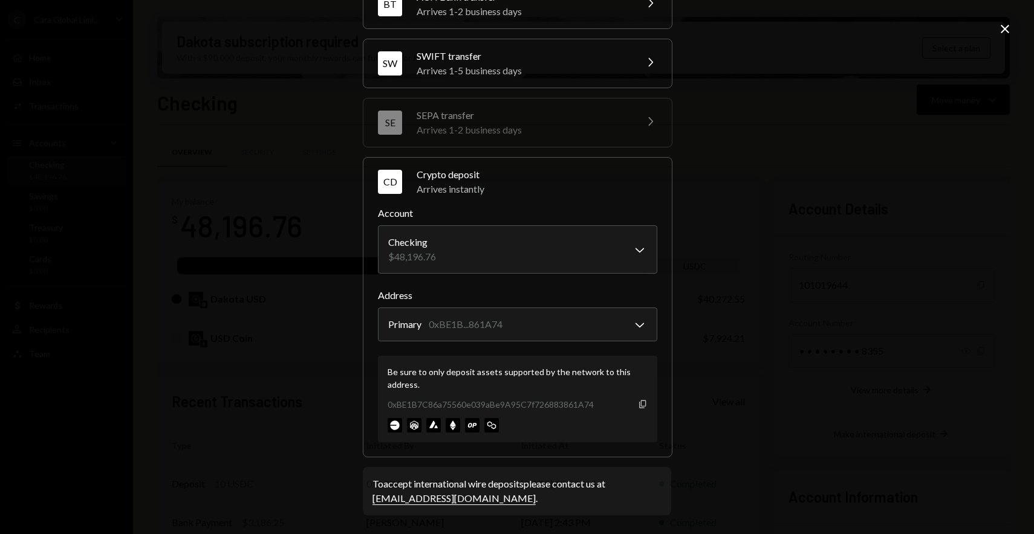
click at [640, 408] on icon "Copy" at bounding box center [643, 405] width 10 height 10
click at [1002, 34] on icon "Close" at bounding box center [1004, 29] width 15 height 15
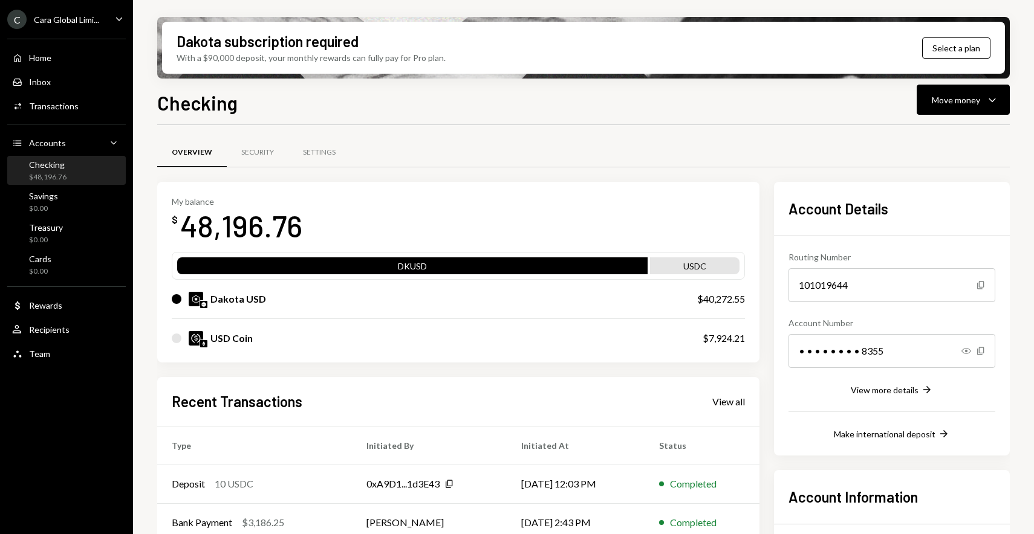
click at [562, 95] on div "Checking Move money Caret Down" at bounding box center [583, 101] width 852 height 27
click at [89, 116] on div "Activities Transactions" at bounding box center [66, 106] width 109 height 21
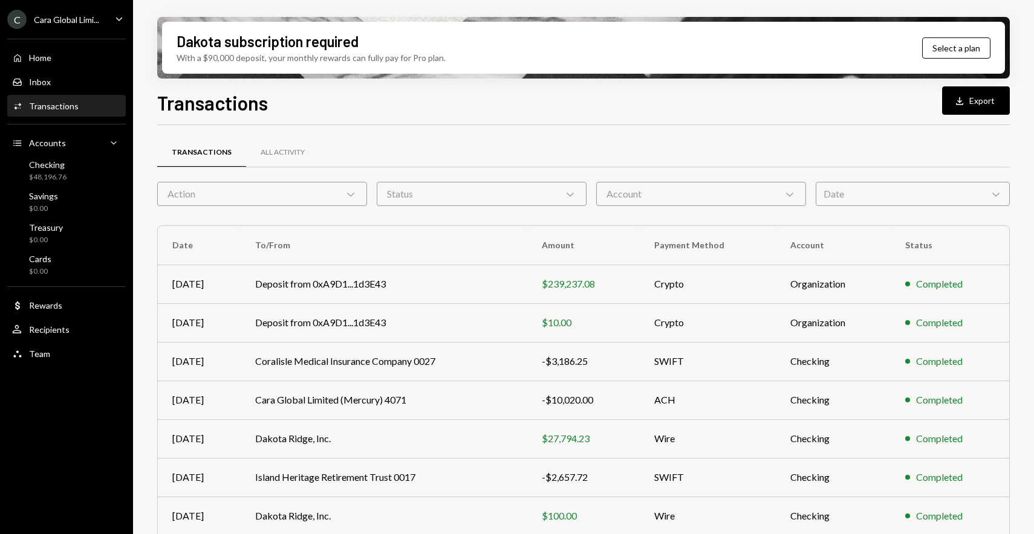
click at [496, 136] on div "Transactions All Activity Action Chevron Down Status Chevron Down Account Chevr…" at bounding box center [583, 413] width 852 height 577
